Goal: Information Seeking & Learning: Learn about a topic

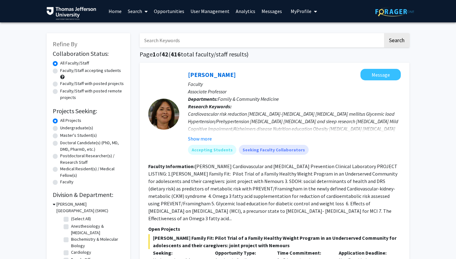
click at [261, 117] on div "Cardiovascular risk reduction [MEDICAL_DATA]-[MEDICAL_DATA] [MEDICAL_DATA] mell…" at bounding box center [294, 125] width 213 height 30
